Goal: Transaction & Acquisition: Purchase product/service

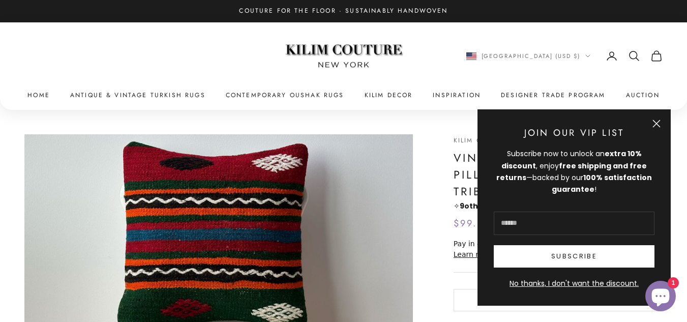
click at [654, 126] on button "Close" at bounding box center [657, 124] width 8 height 8
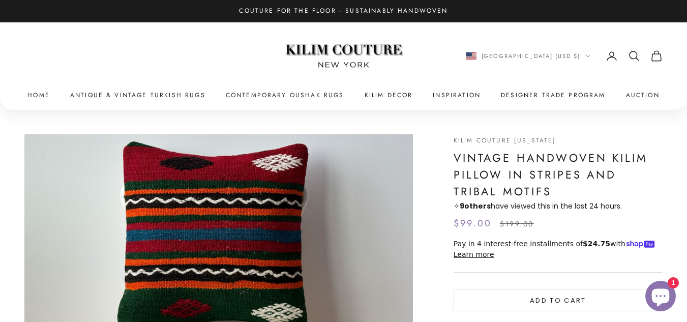
click at [639, 57] on icon "Secondary navigation" at bounding box center [634, 56] width 12 height 12
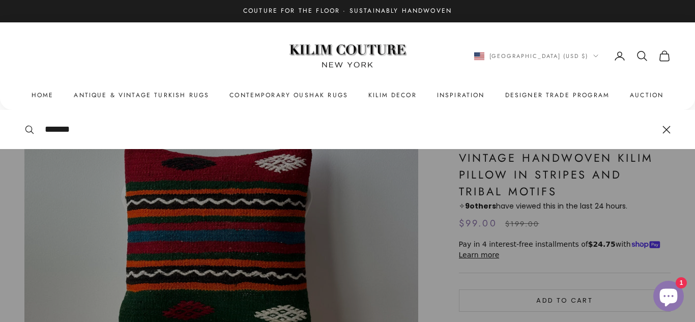
type input "*******"
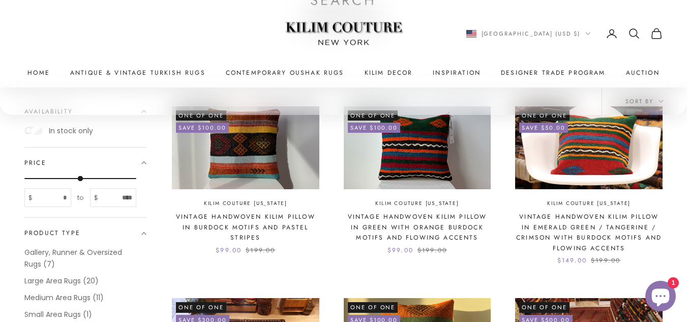
scroll to position [153, 0]
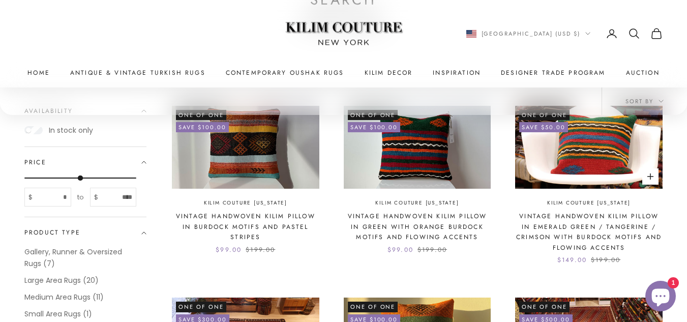
click at [564, 160] on img at bounding box center [589, 147] width 148 height 83
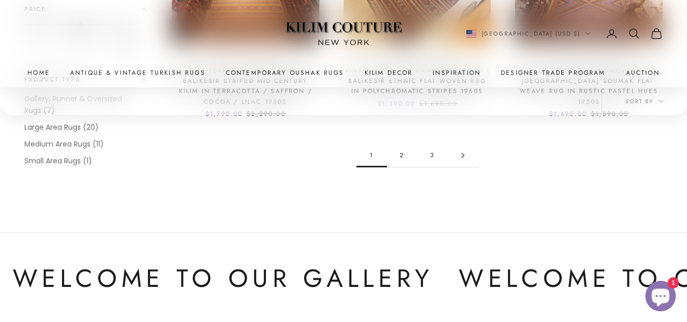
scroll to position [1674, 0]
click at [401, 150] on link "2" at bounding box center [402, 154] width 31 height 23
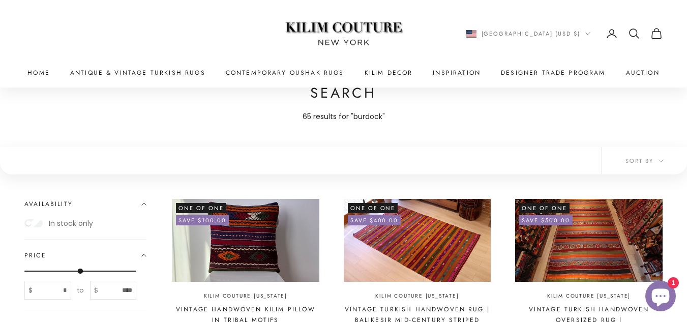
scroll to position [55, 0]
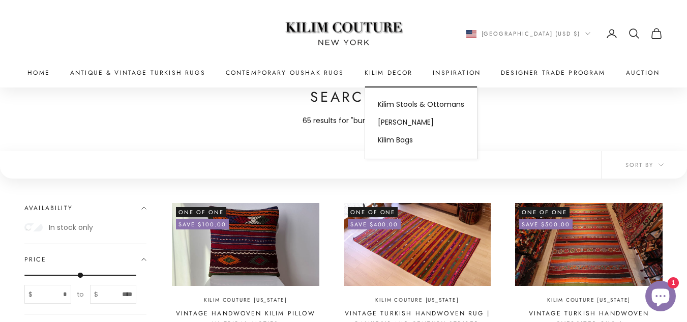
click at [384, 72] on summary "Kilim Decor" at bounding box center [389, 73] width 48 height 10
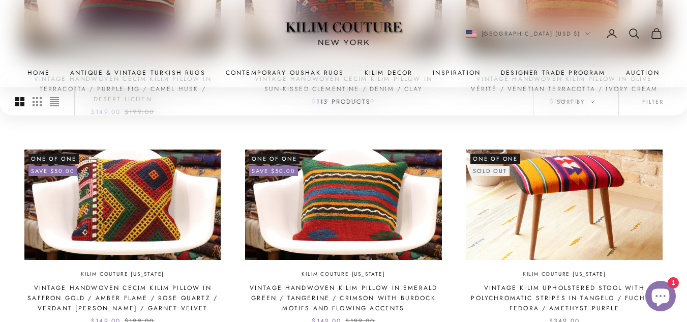
scroll to position [389, 0]
